Goal: Use online tool/utility

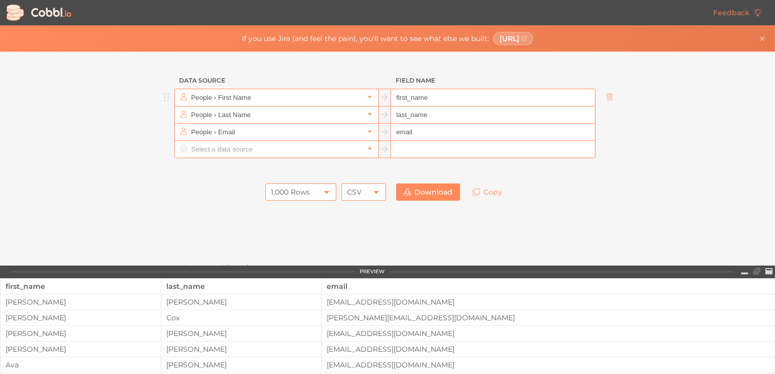
click at [248, 93] on input "People › First Name" at bounding box center [276, 97] width 175 height 17
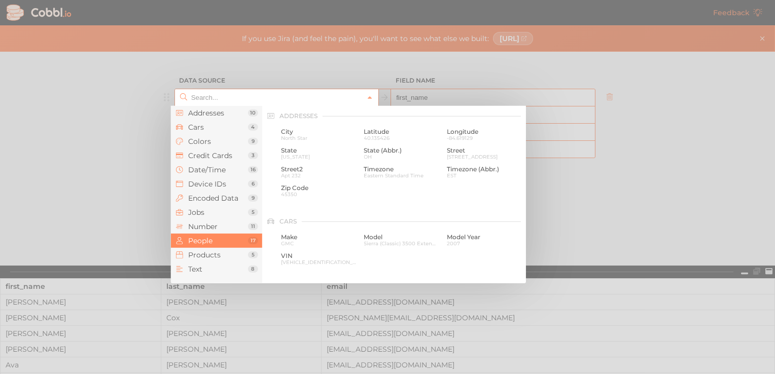
scroll to position [782, 0]
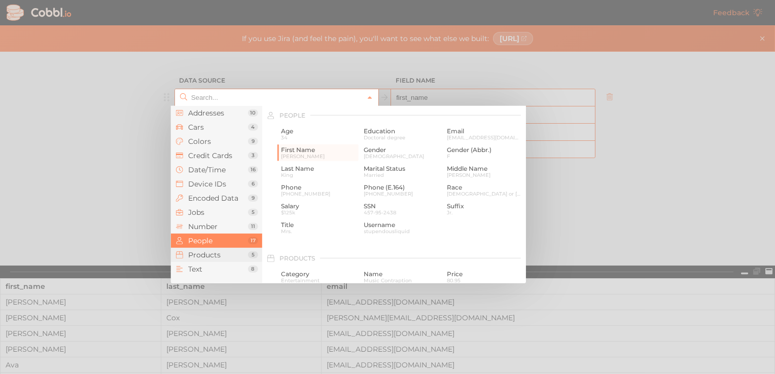
click at [217, 257] on span "Products" at bounding box center [218, 255] width 60 height 8
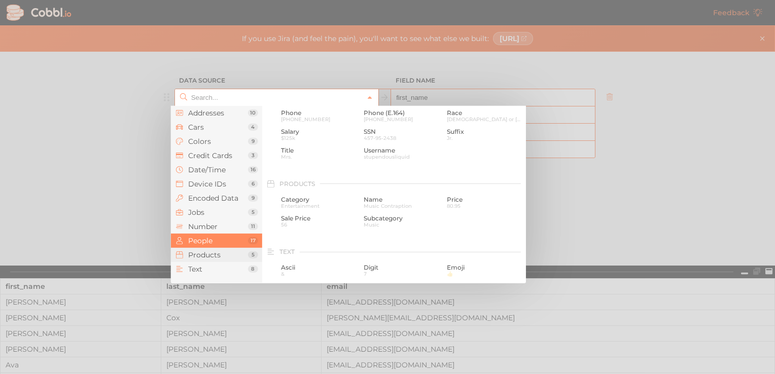
scroll to position [925, 0]
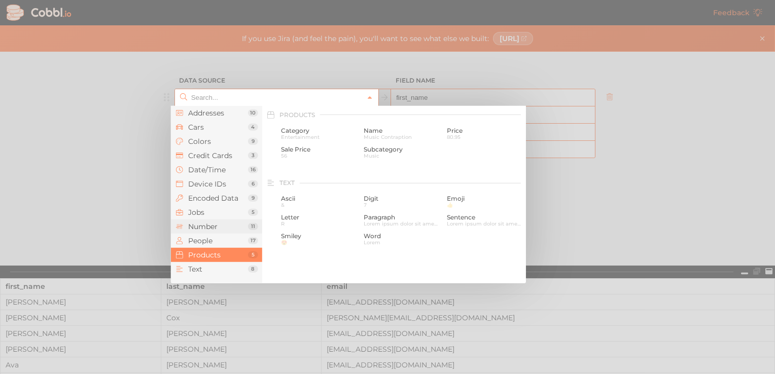
click at [213, 226] on span "Number" at bounding box center [218, 227] width 60 height 8
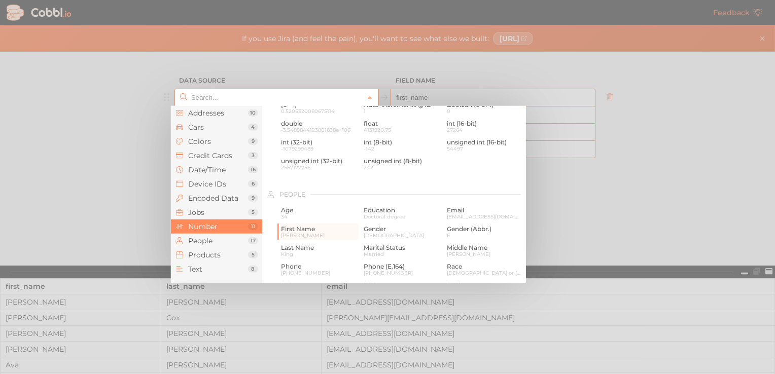
scroll to position [676, 0]
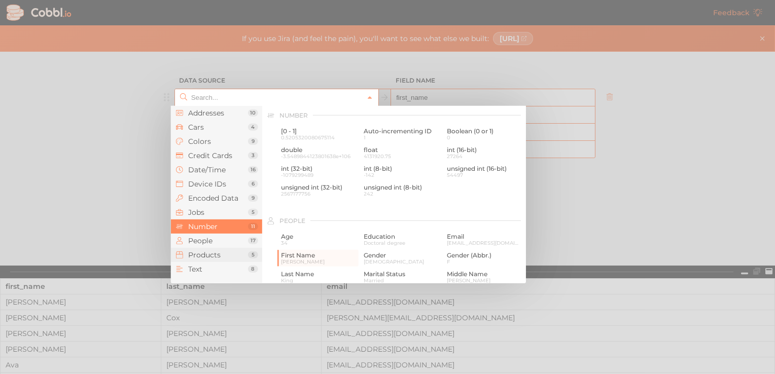
click at [215, 255] on span "Products" at bounding box center [218, 255] width 60 height 8
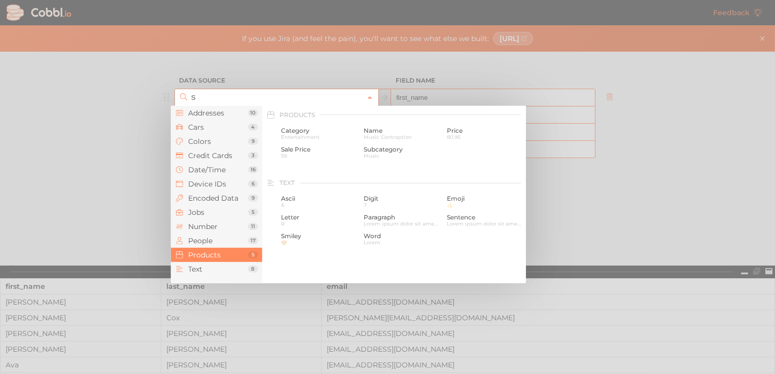
scroll to position [0, 0]
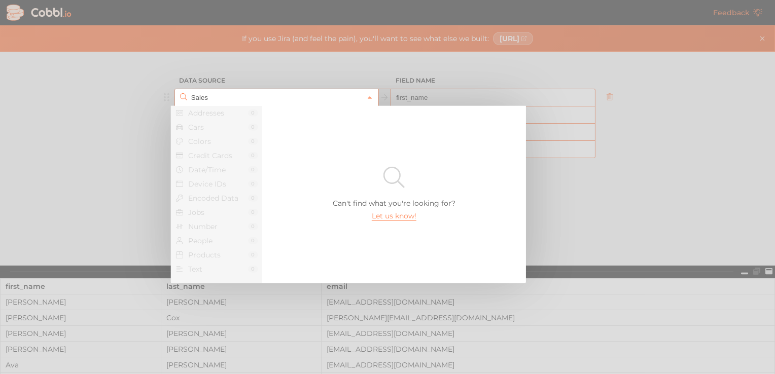
click at [652, 149] on div at bounding box center [387, 187] width 775 height 374
type input "People › First Name"
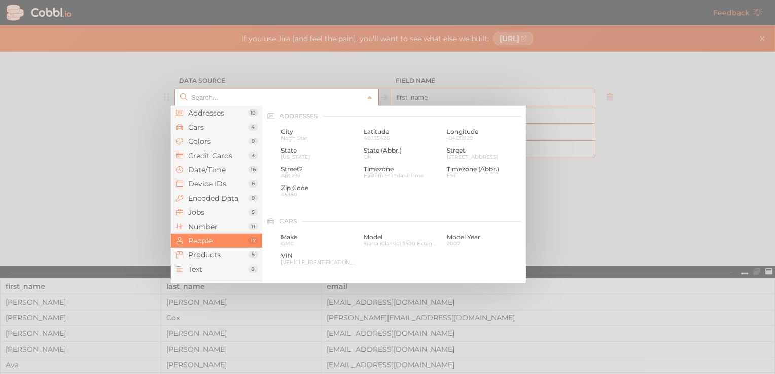
click at [264, 95] on input "text" at bounding box center [276, 97] width 175 height 17
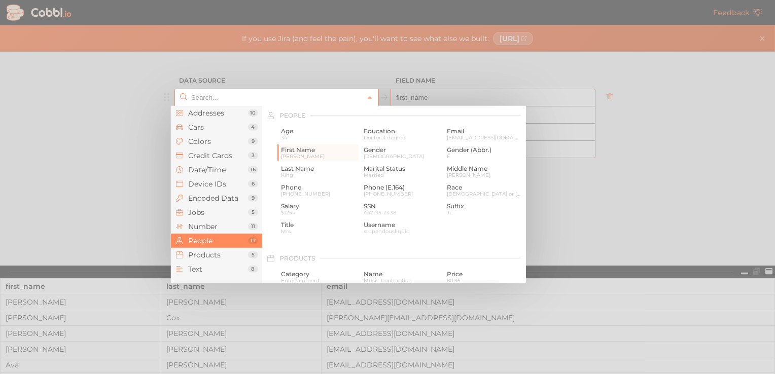
click at [691, 183] on div at bounding box center [387, 187] width 775 height 374
type input "People › First Name"
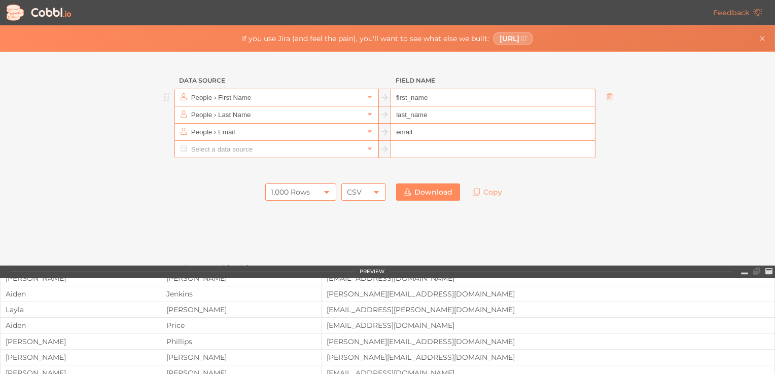
scroll to position [0, 0]
